Goal: Transaction & Acquisition: Purchase product/service

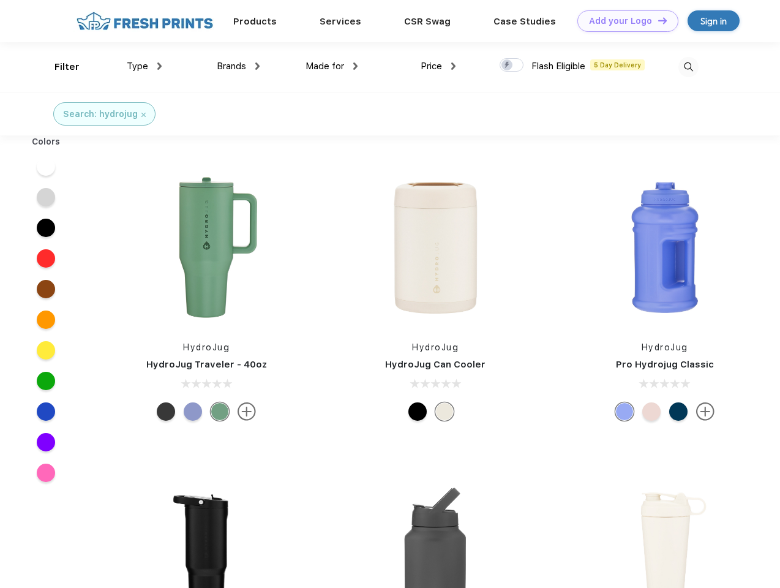
scroll to position [1, 0]
click at [623, 21] on link "Add your Logo Design Tool" at bounding box center [627, 20] width 101 height 21
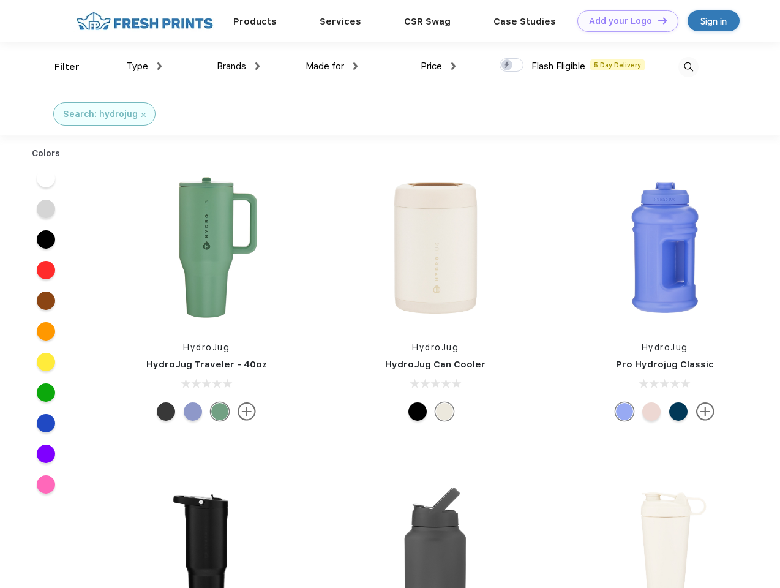
click at [0, 0] on div "Design Tool" at bounding box center [0, 0] width 0 height 0
click at [657, 20] on link "Add your Logo Design Tool" at bounding box center [627, 20] width 101 height 21
click at [59, 67] on div "Filter" at bounding box center [66, 67] width 25 height 14
click at [144, 66] on span "Type" at bounding box center [137, 66] width 21 height 11
click at [238, 66] on span "Brands" at bounding box center [231, 66] width 29 height 11
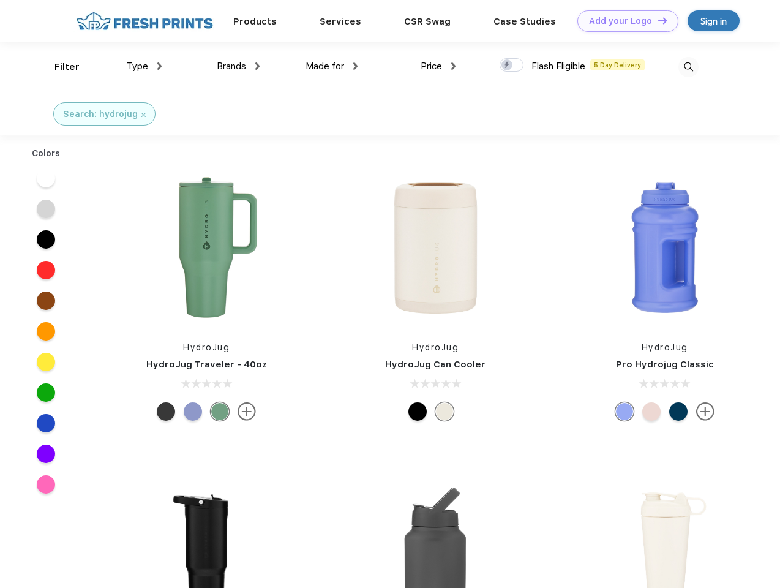
click at [332, 66] on span "Made for" at bounding box center [324, 66] width 39 height 11
click at [438, 66] on span "Price" at bounding box center [430, 66] width 21 height 11
click at [512, 65] on div at bounding box center [511, 64] width 24 height 13
click at [507, 65] on input "checkbox" at bounding box center [503, 62] width 8 height 8
click at [688, 67] on img at bounding box center [688, 67] width 20 height 20
